Goal: Task Accomplishment & Management: Manage account settings

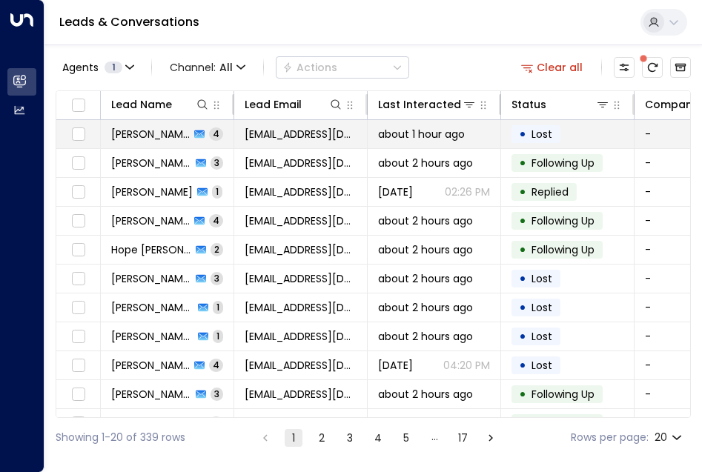
click at [153, 140] on span "[PERSON_NAME]" at bounding box center [150, 134] width 79 height 15
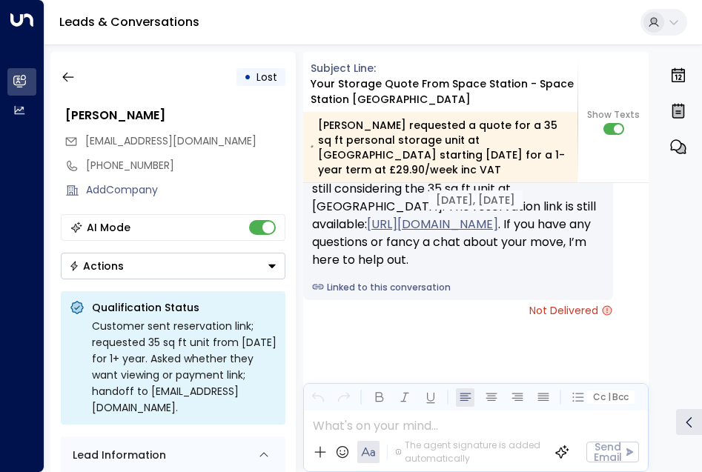
scroll to position [2590, 0]
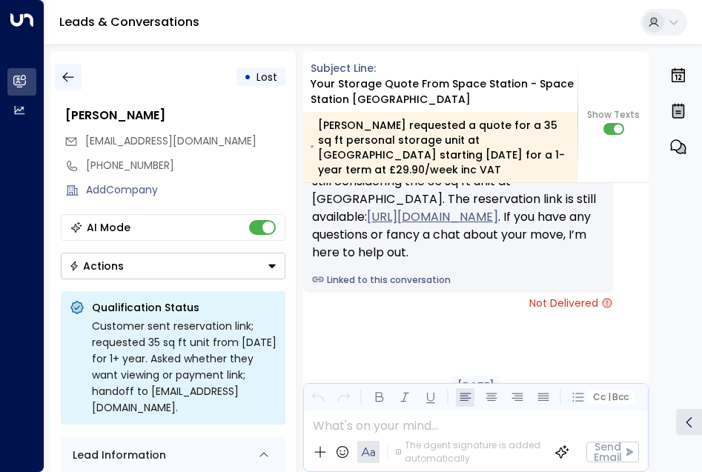
click at [63, 79] on icon "button" at bounding box center [68, 77] width 15 height 15
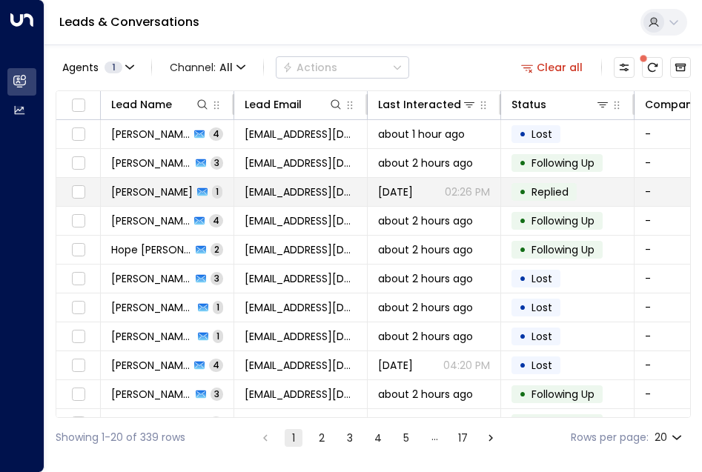
click at [165, 205] on td "[PERSON_NAME] 1" at bounding box center [168, 192] width 134 height 28
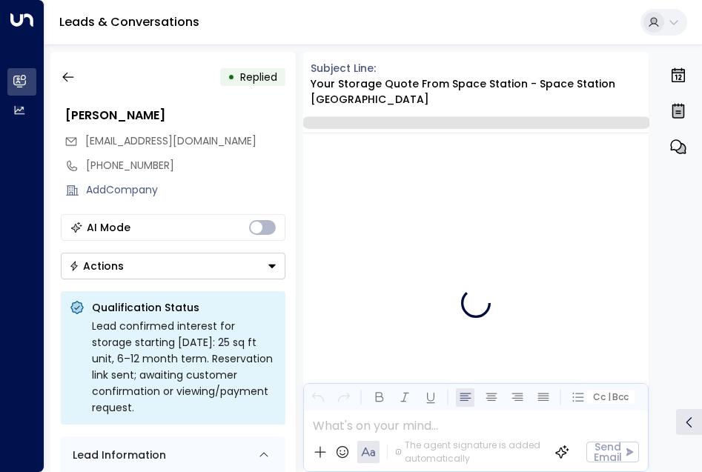
scroll to position [1429, 0]
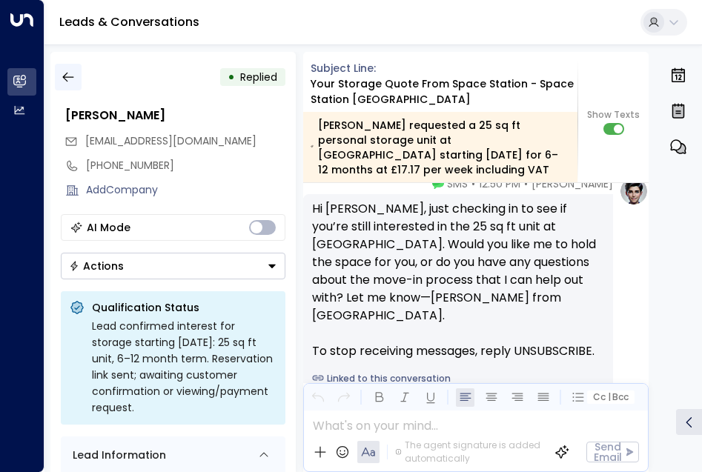
click at [71, 79] on icon "button" at bounding box center [68, 77] width 15 height 15
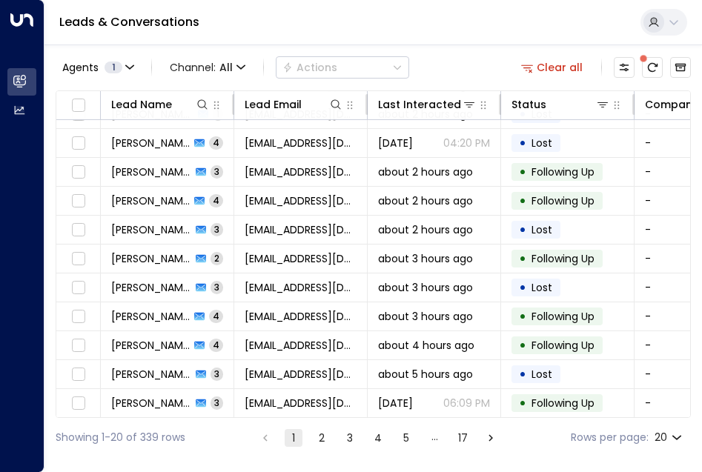
scroll to position [286, 0]
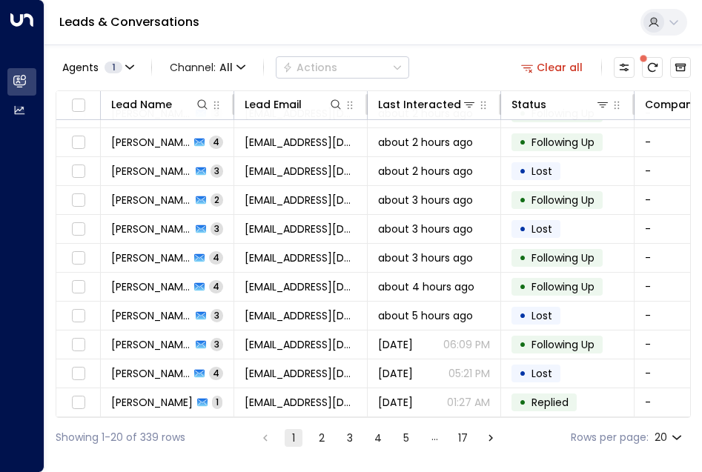
click at [675, 435] on body "Overview Leads & Conversations Leads & Conversations Analytics Analytics Leads …" at bounding box center [351, 229] width 702 height 458
click at [670, 441] on li "100" at bounding box center [669, 442] width 42 height 27
type input "***"
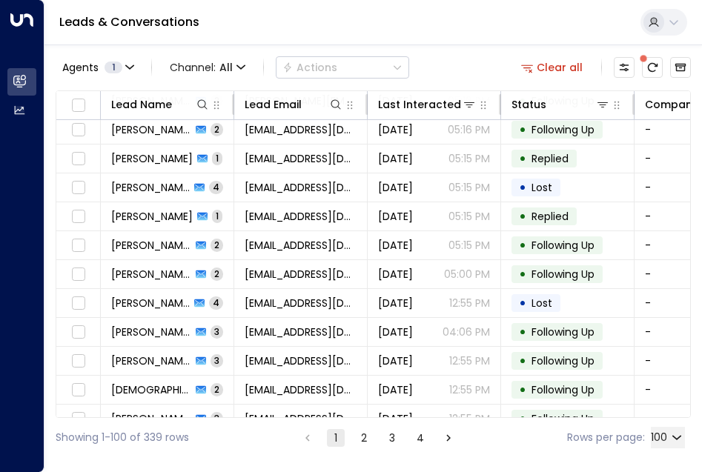
scroll to position [731, 0]
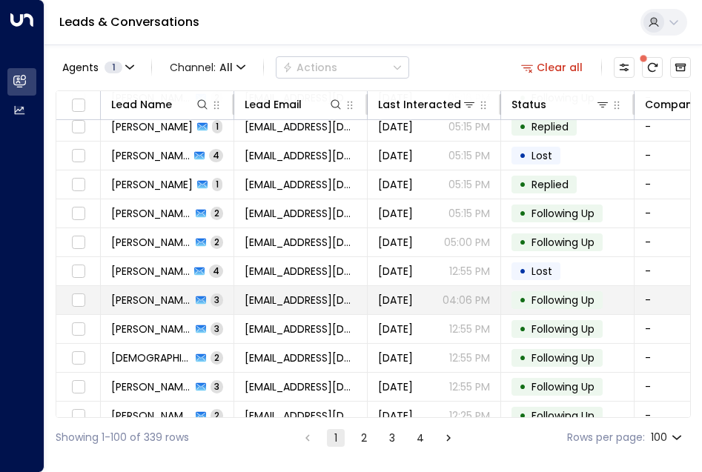
click at [162, 298] on span "[PERSON_NAME]" at bounding box center [151, 300] width 80 height 15
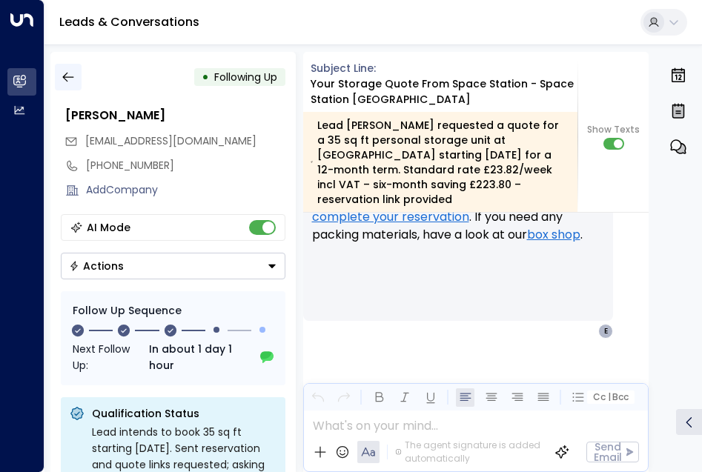
click at [72, 74] on icon "button" at bounding box center [68, 77] width 15 height 15
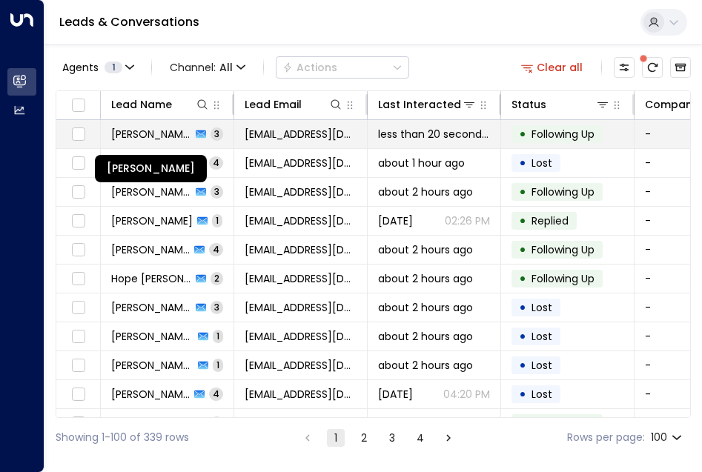
click at [159, 132] on span "[PERSON_NAME]" at bounding box center [151, 134] width 80 height 15
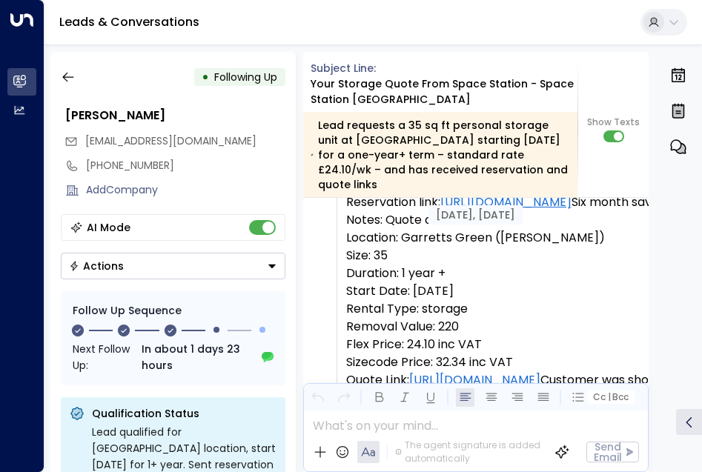
scroll to position [159, 0]
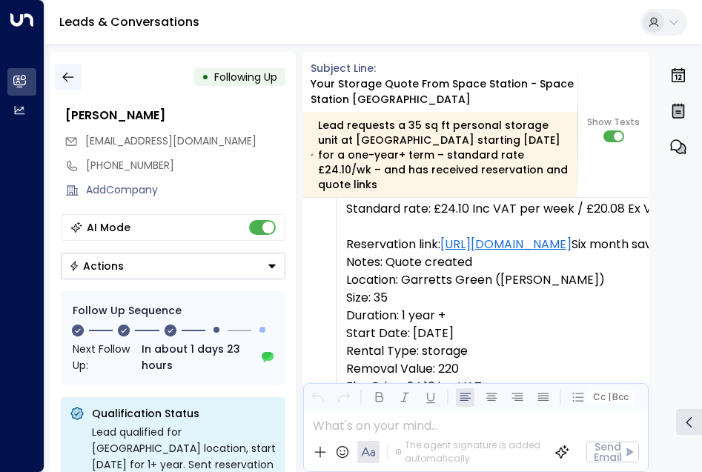
click at [70, 76] on icon "button" at bounding box center [68, 77] width 15 height 15
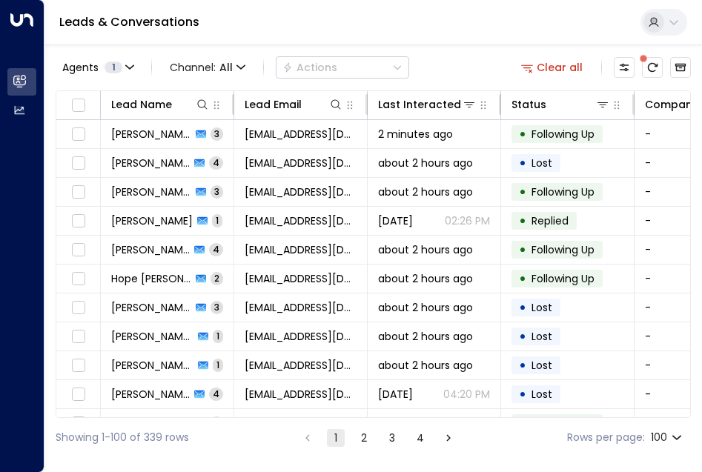
click at [70, 76] on button "Agents 1" at bounding box center [98, 67] width 84 height 21
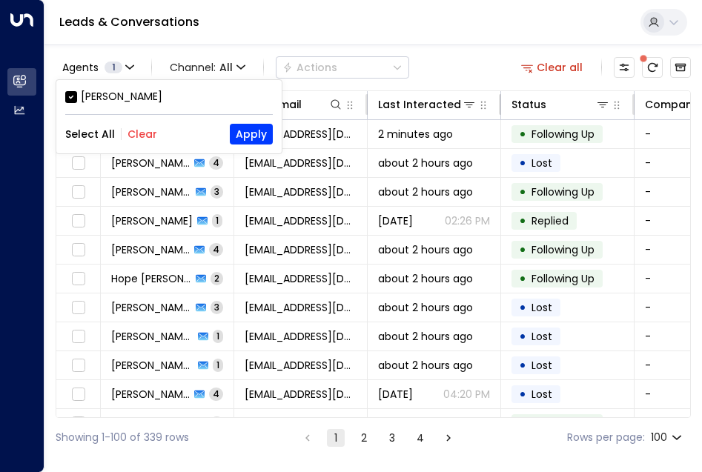
click at [288, 24] on div at bounding box center [351, 236] width 702 height 472
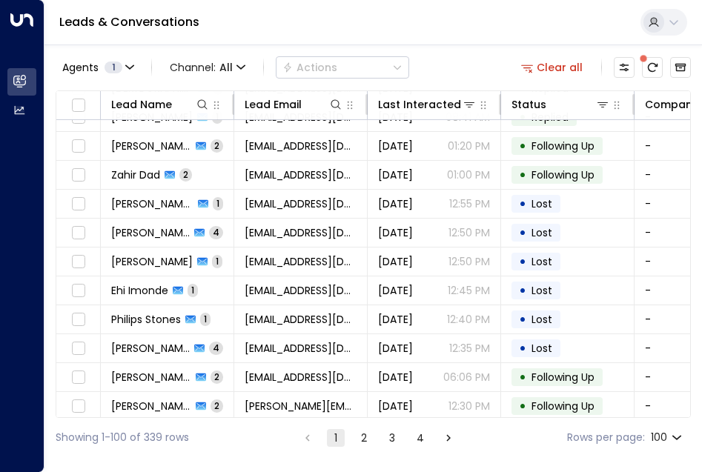
scroll to position [1335, 0]
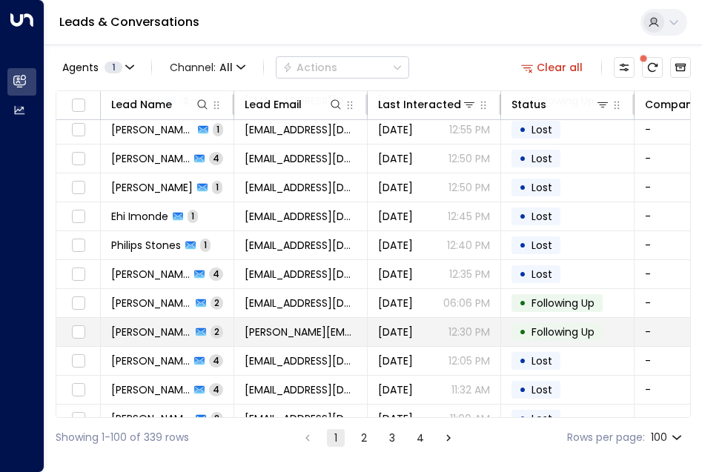
click at [162, 334] on span "[PERSON_NAME]" at bounding box center [151, 332] width 80 height 15
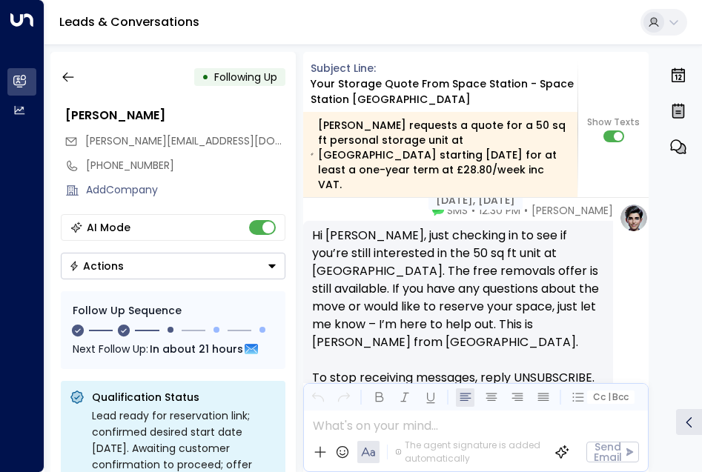
scroll to position [2028, 0]
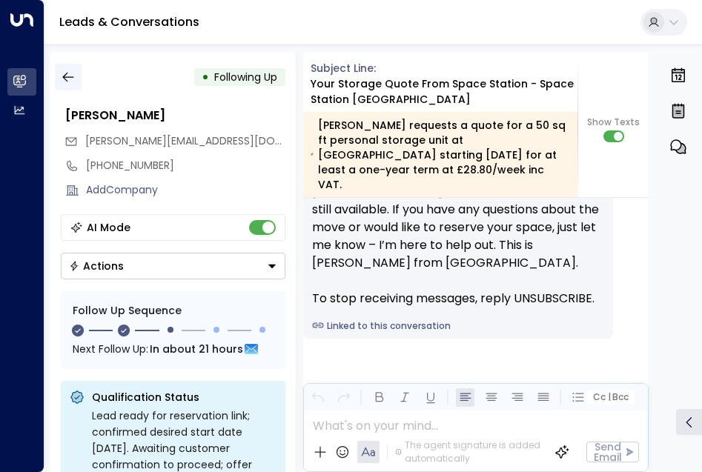
click at [66, 77] on icon "button" at bounding box center [67, 78] width 11 height 10
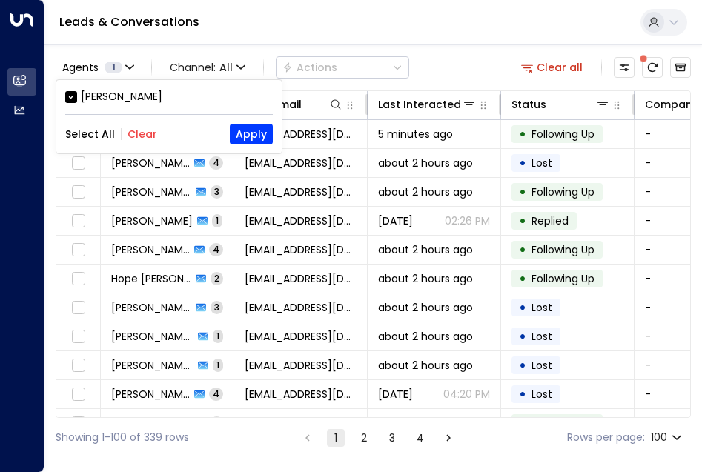
click at [246, 27] on div at bounding box center [351, 236] width 702 height 472
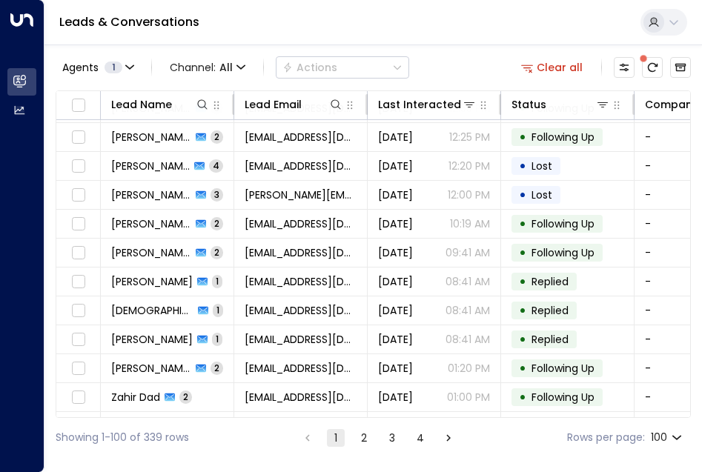
scroll to position [1113, 0]
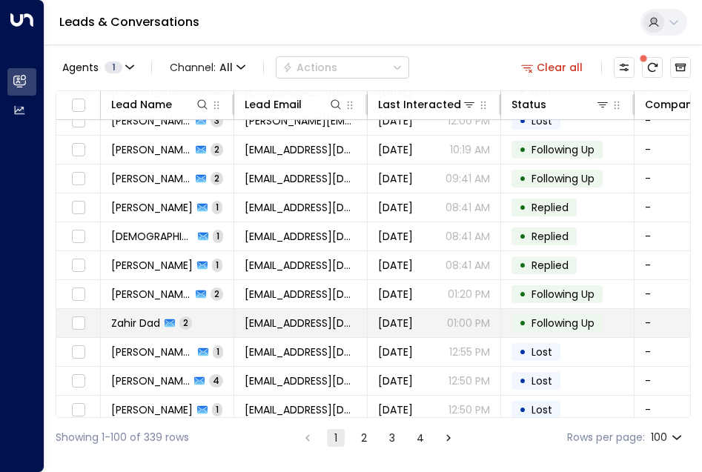
click at [136, 323] on span "Zahir Dad" at bounding box center [135, 323] width 49 height 15
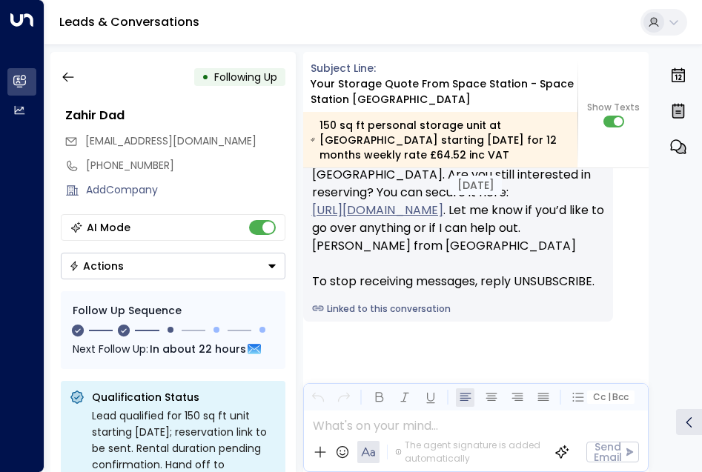
scroll to position [1960, 0]
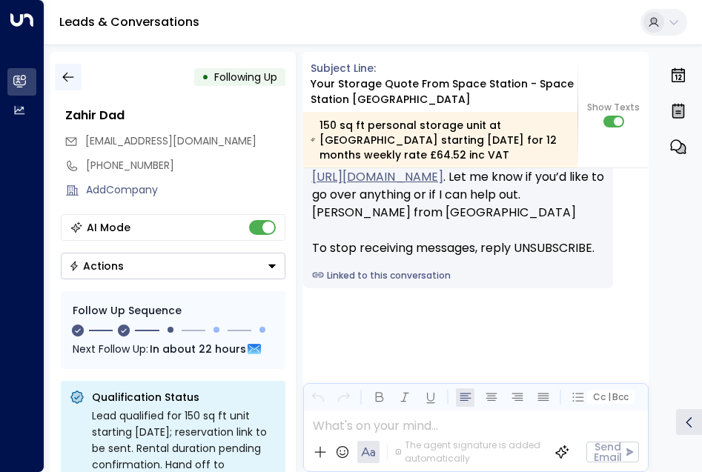
click at [70, 77] on icon "button" at bounding box center [68, 77] width 15 height 15
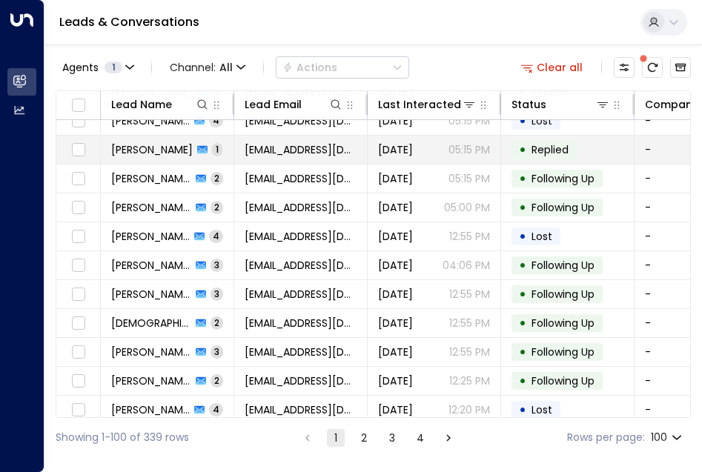
scroll to position [816, 0]
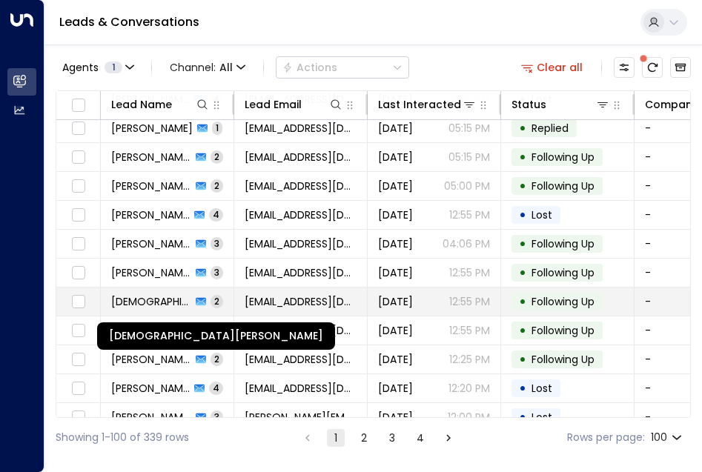
click at [153, 303] on span "[DEMOGRAPHIC_DATA][PERSON_NAME]" at bounding box center [151, 301] width 80 height 15
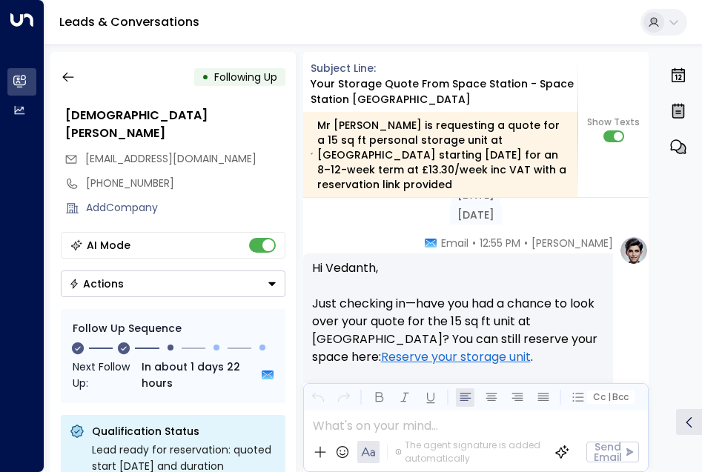
scroll to position [1265, 0]
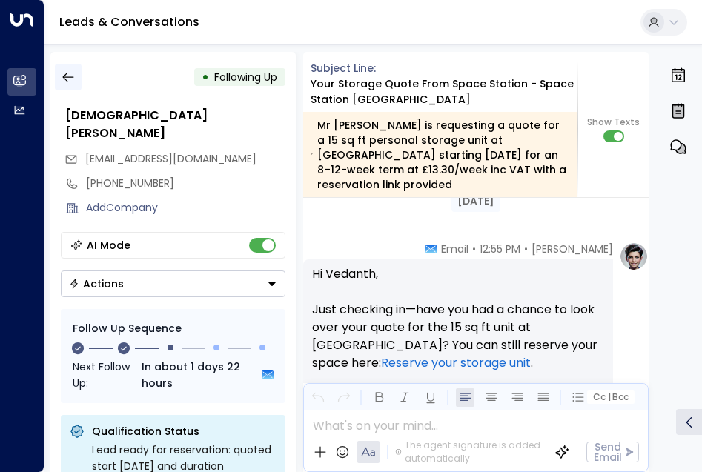
click at [65, 80] on icon "button" at bounding box center [68, 77] width 15 height 15
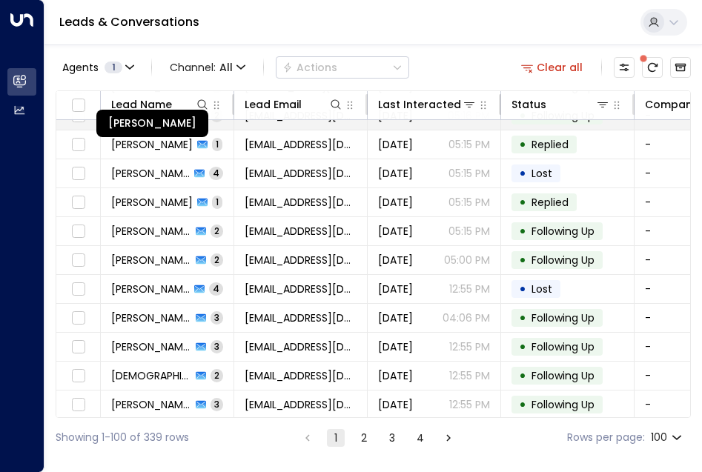
scroll to position [816, 0]
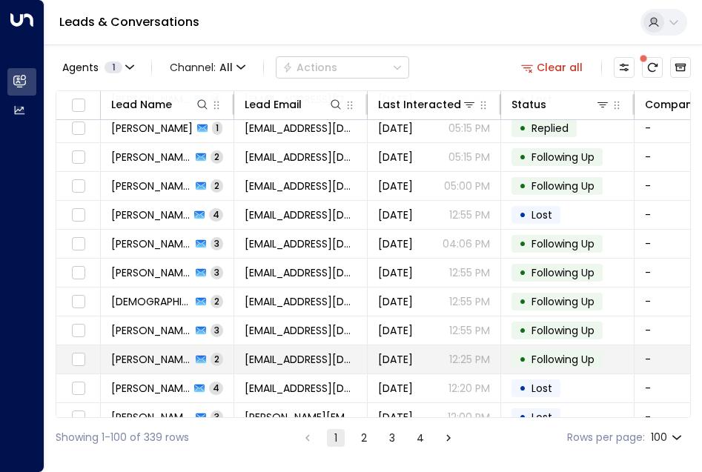
click at [154, 359] on span "[PERSON_NAME]" at bounding box center [151, 359] width 80 height 15
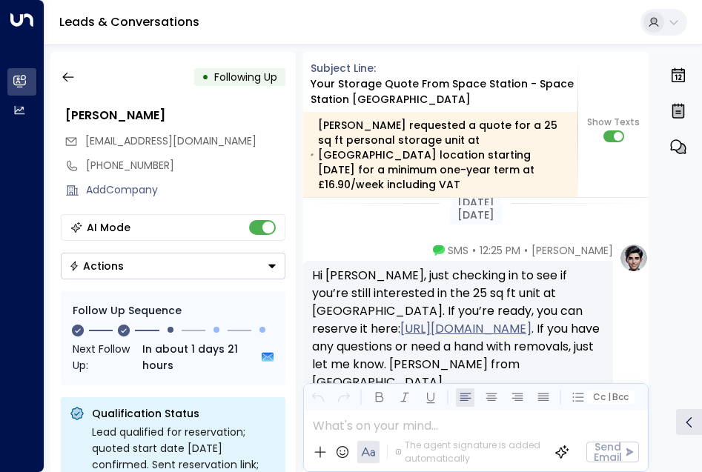
scroll to position [1826, 0]
